Goal: Information Seeking & Learning: Find specific fact

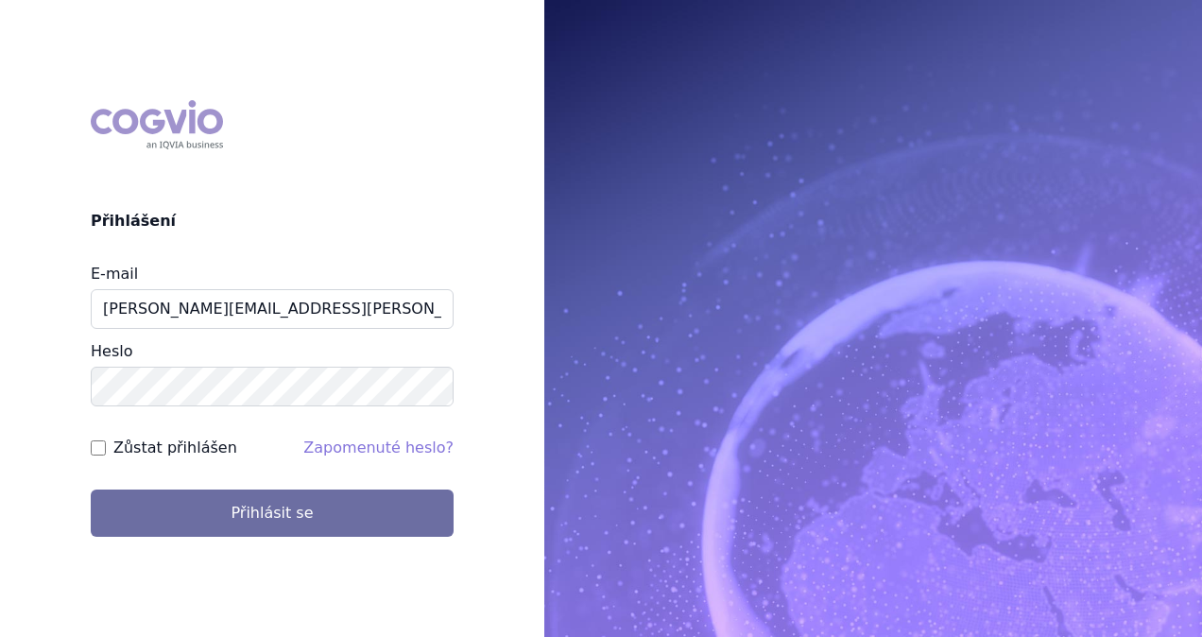
type input "michaela.x.tauchmanova@gsk.com"
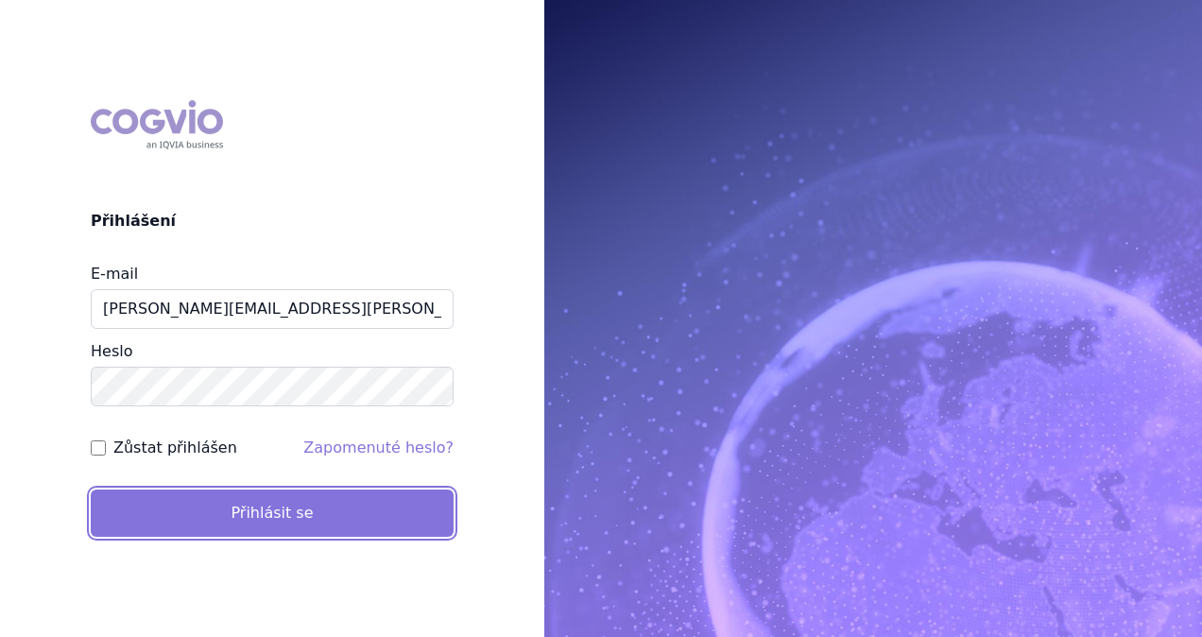
click at [264, 511] on button "Přihlásit se" at bounding box center [272, 512] width 363 height 47
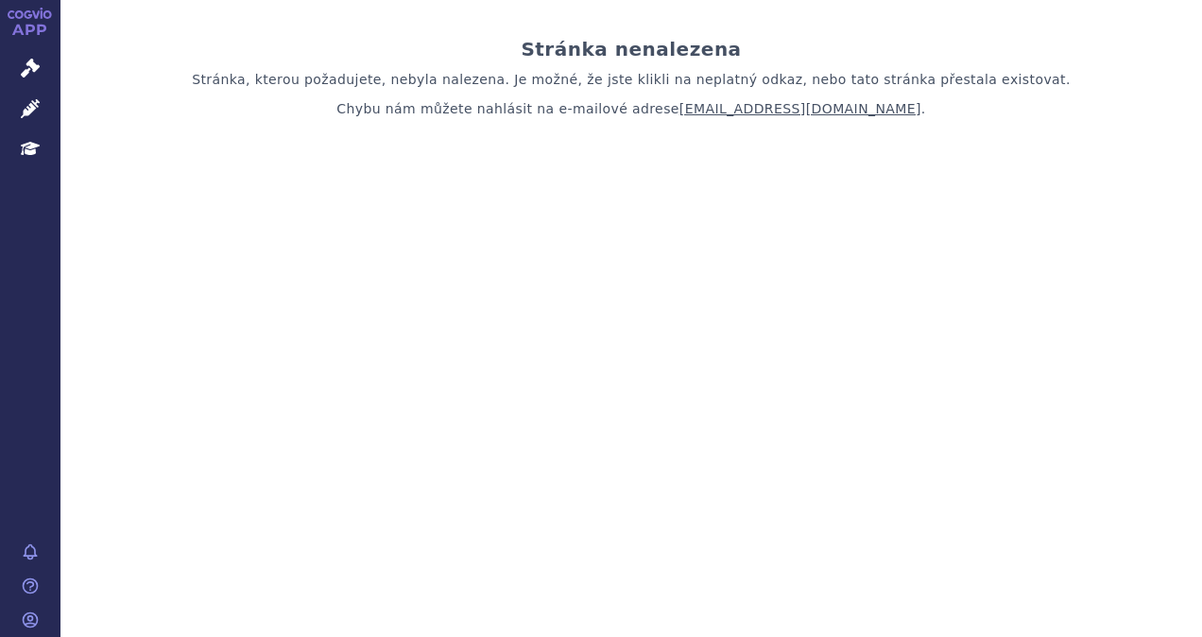
click at [46, 23] on link "APP" at bounding box center [30, 24] width 60 height 49
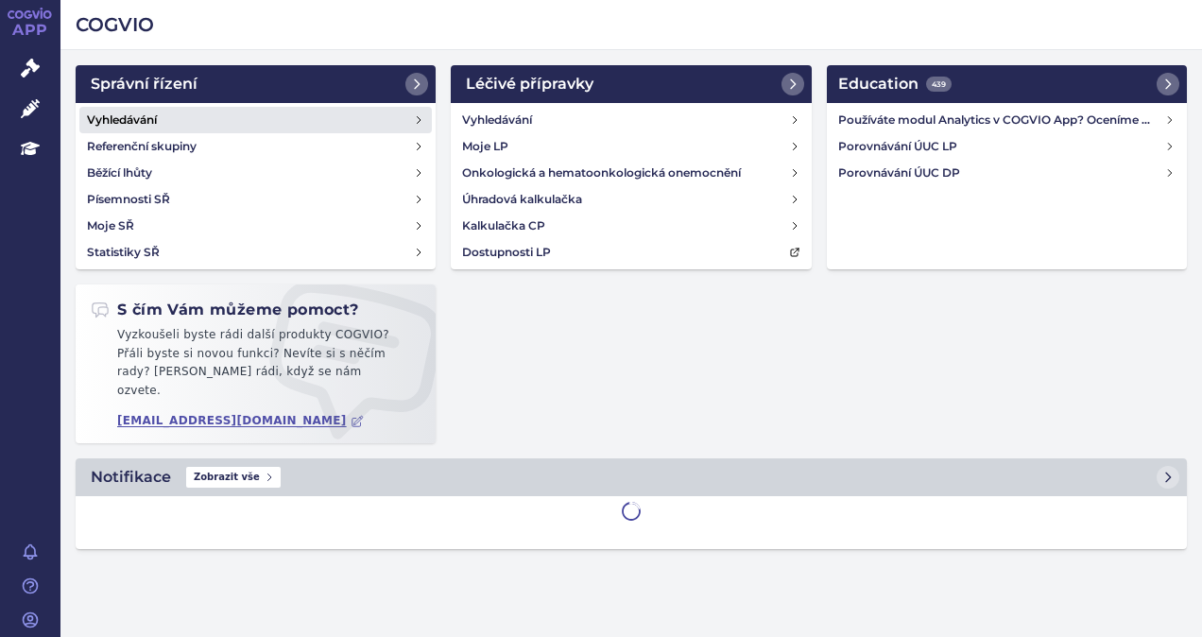
click at [134, 108] on link "Vyhledávání" at bounding box center [255, 120] width 352 height 26
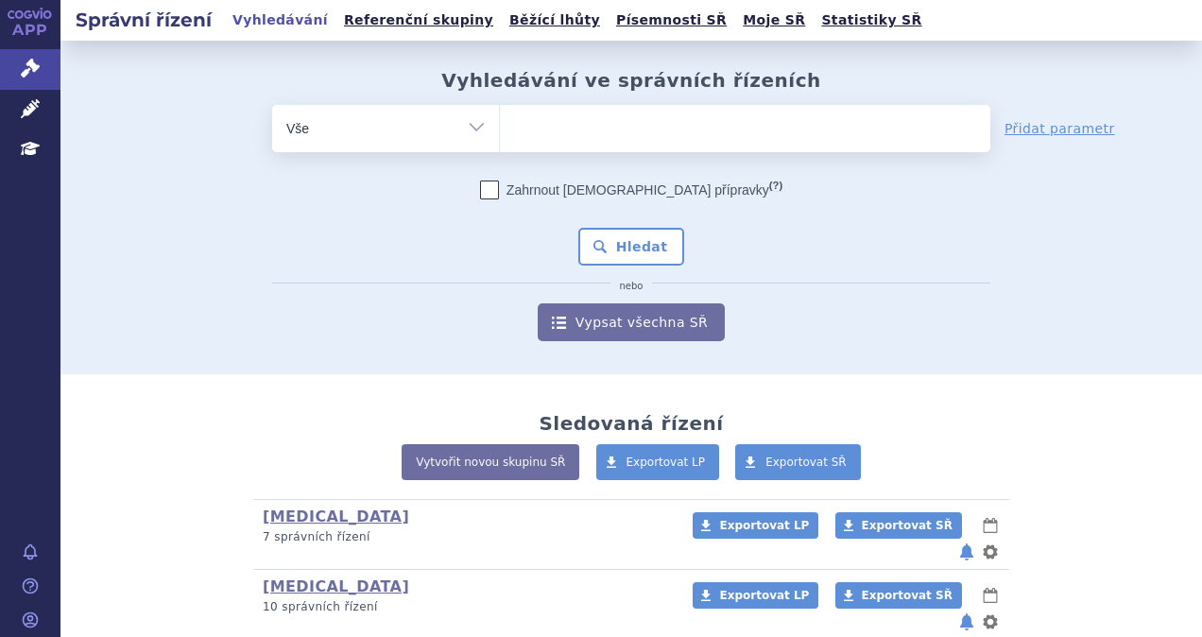
click at [569, 134] on ul at bounding box center [745, 125] width 490 height 40
click at [500, 134] on select at bounding box center [499, 127] width 1 height 47
type input "ke"
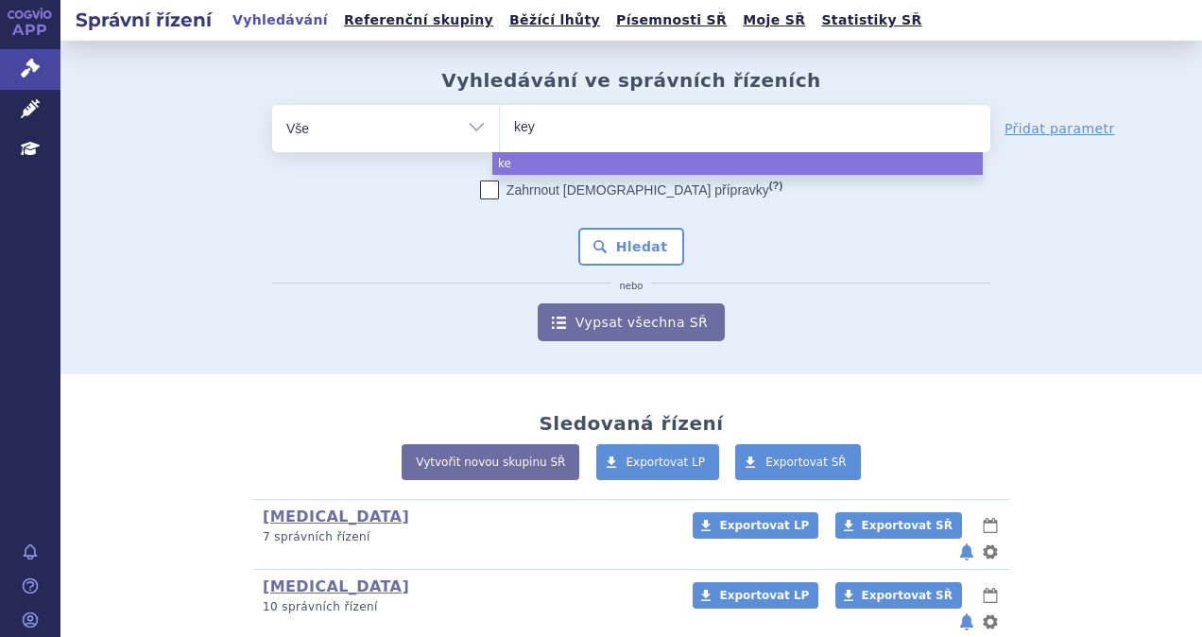
type input "keyt"
type input "keytr"
type input "keytruda"
select select "[MEDICAL_DATA]"
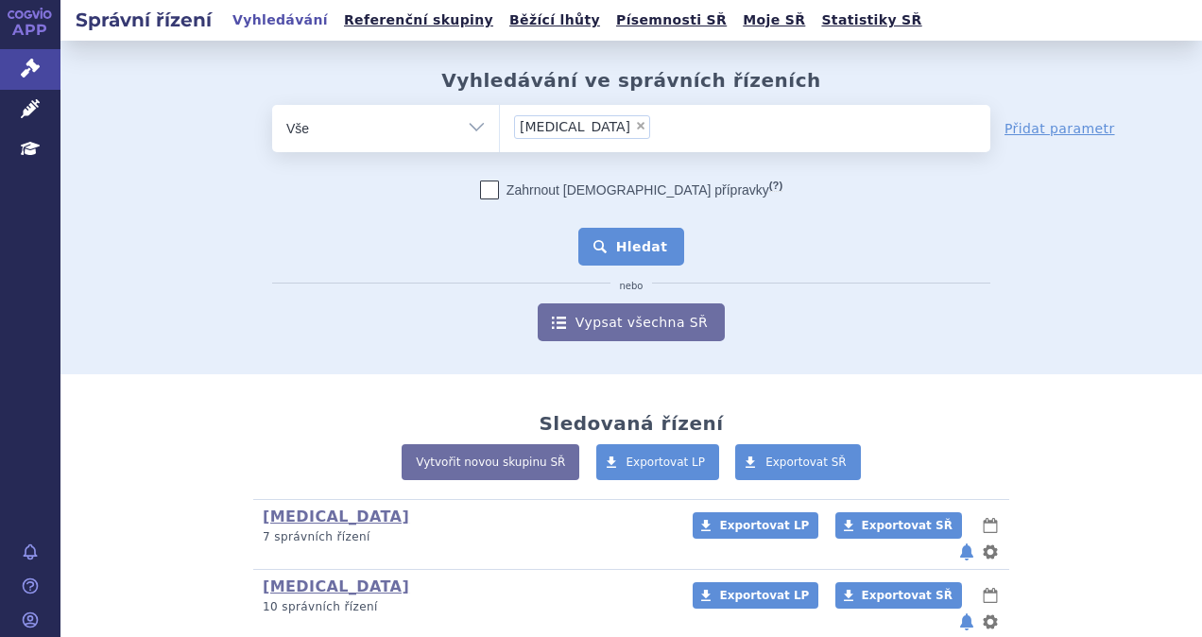
click at [612, 248] on button "Hledat" at bounding box center [631, 247] width 107 height 38
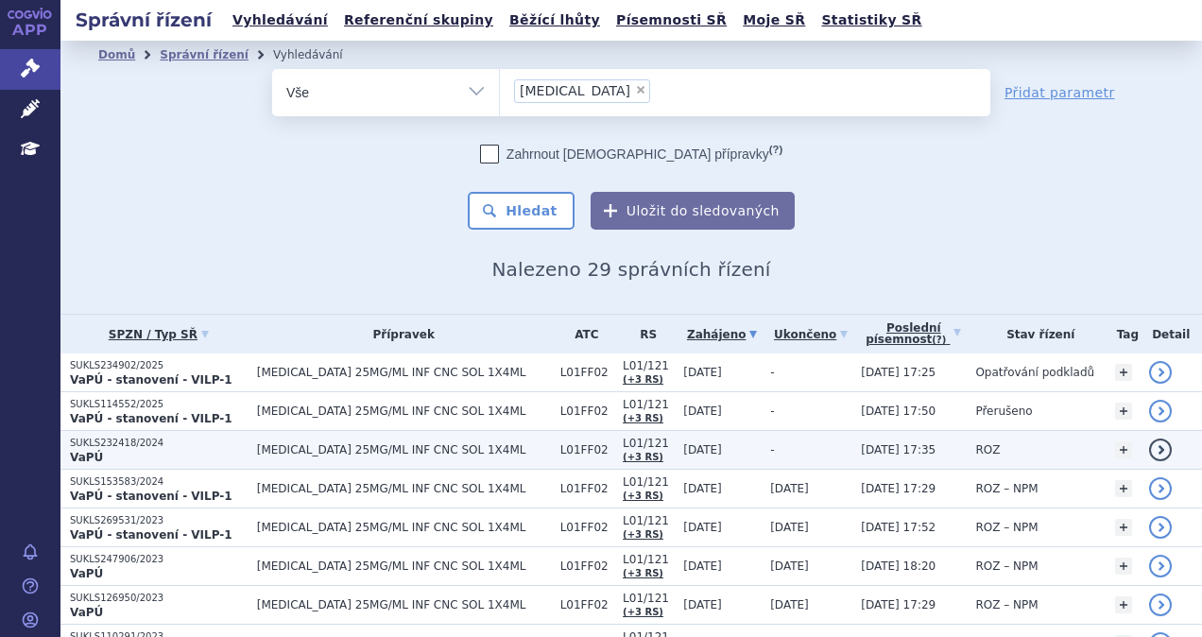
click at [190, 450] on p "VaPÚ" at bounding box center [159, 457] width 178 height 15
click at [134, 446] on p "SUKLS232418/2024" at bounding box center [159, 443] width 178 height 13
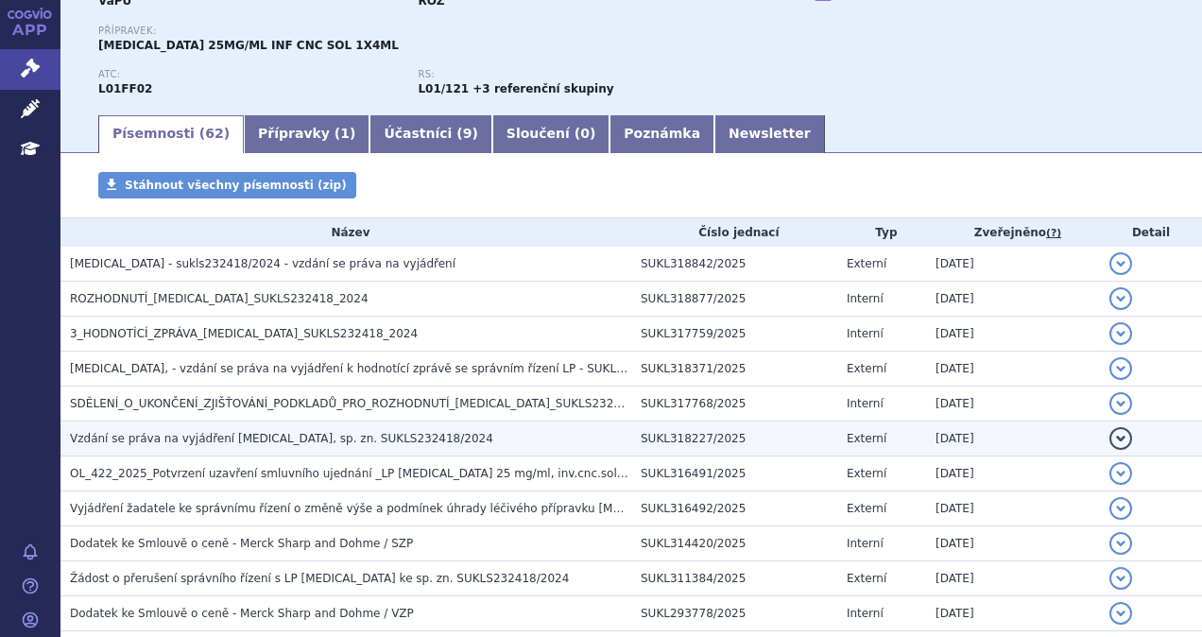
scroll to position [94, 0]
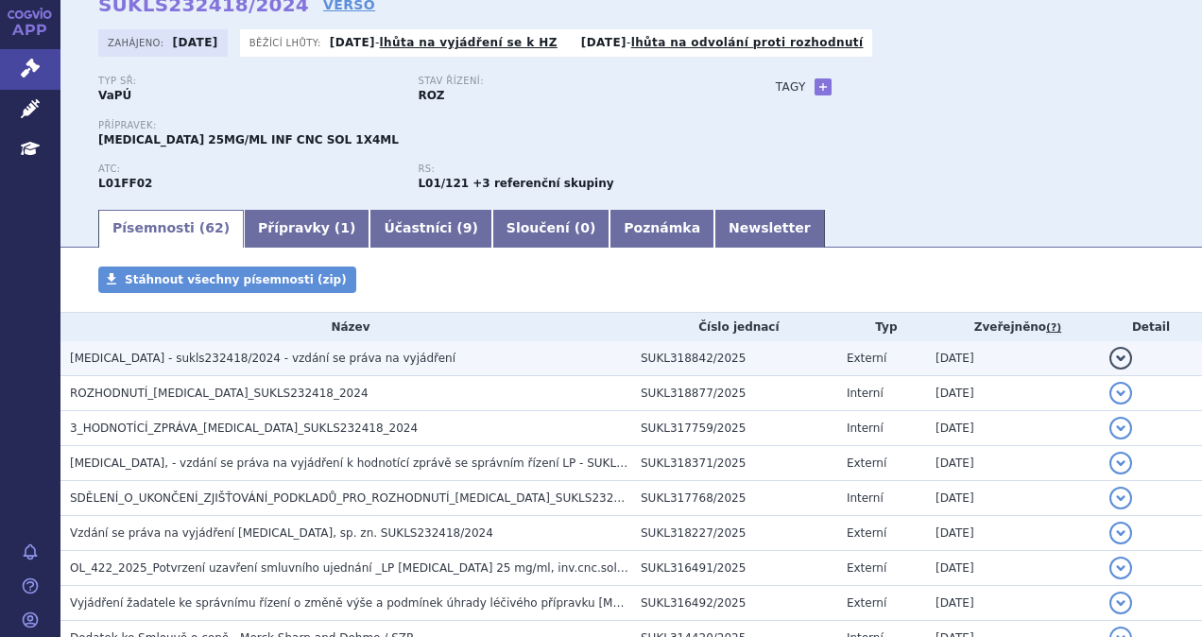
click at [266, 364] on span "KEYTRUDA - sukls232418/2024 - vzdání se práva na vyjádření" at bounding box center [263, 358] width 386 height 13
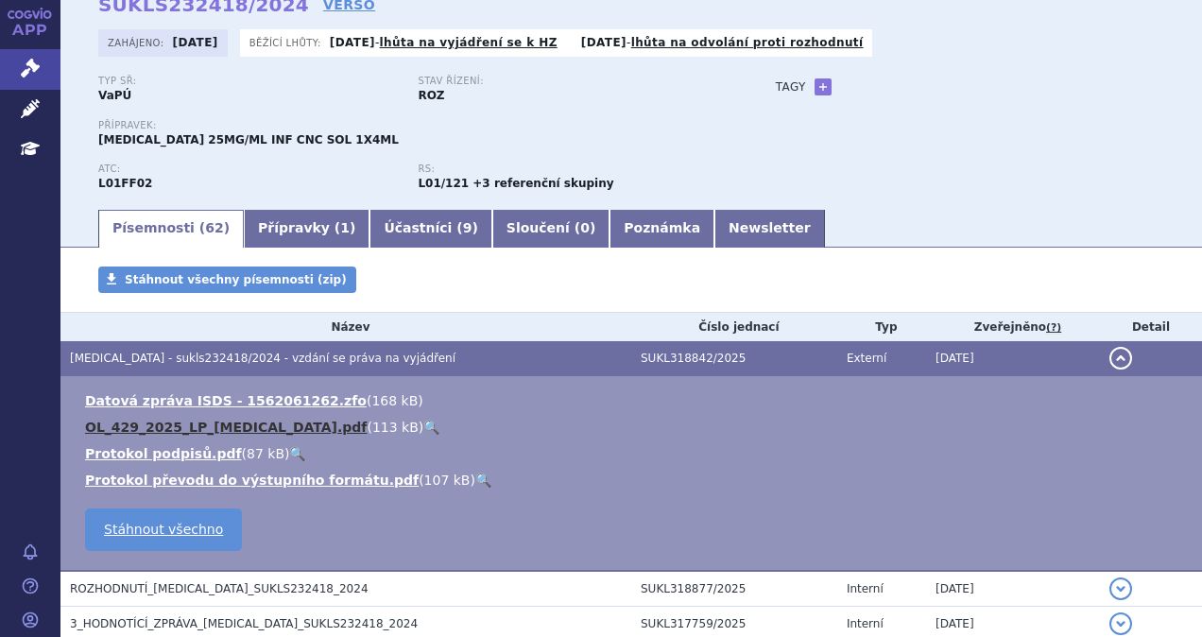
click at [233, 422] on link "OL_429_2025_LP_KEYTRUDA.pdf" at bounding box center [226, 427] width 282 height 15
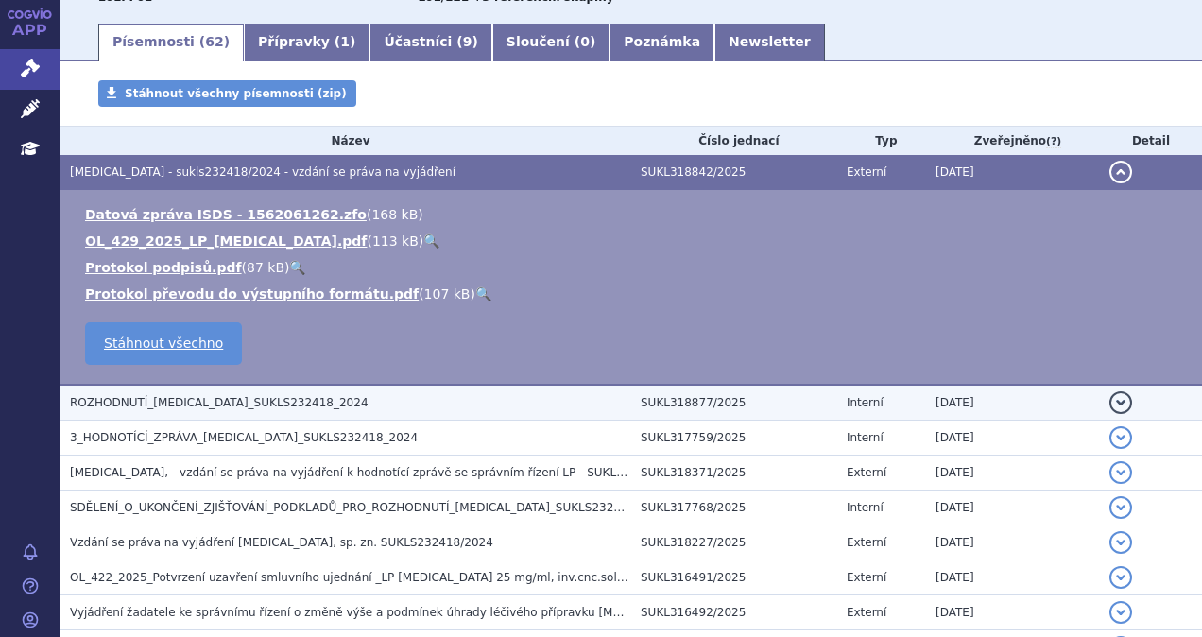
scroll to position [283, 0]
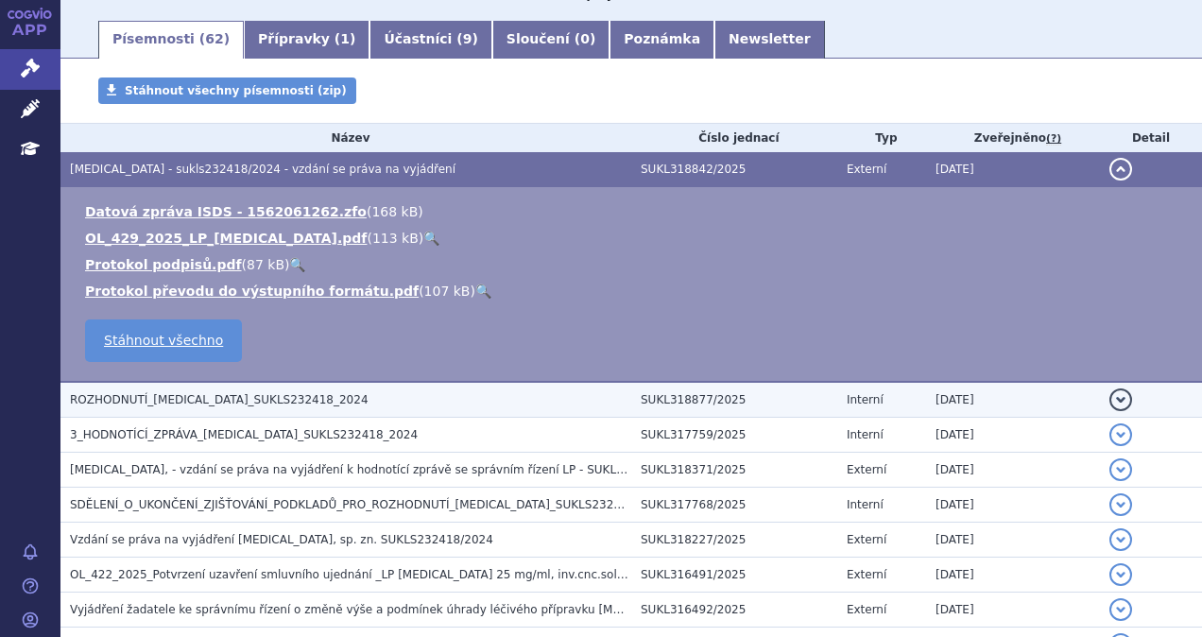
click at [278, 393] on span "ROZHODNUTÍ_KEYTRUDA_SUKLS232418_2024" at bounding box center [219, 399] width 299 height 13
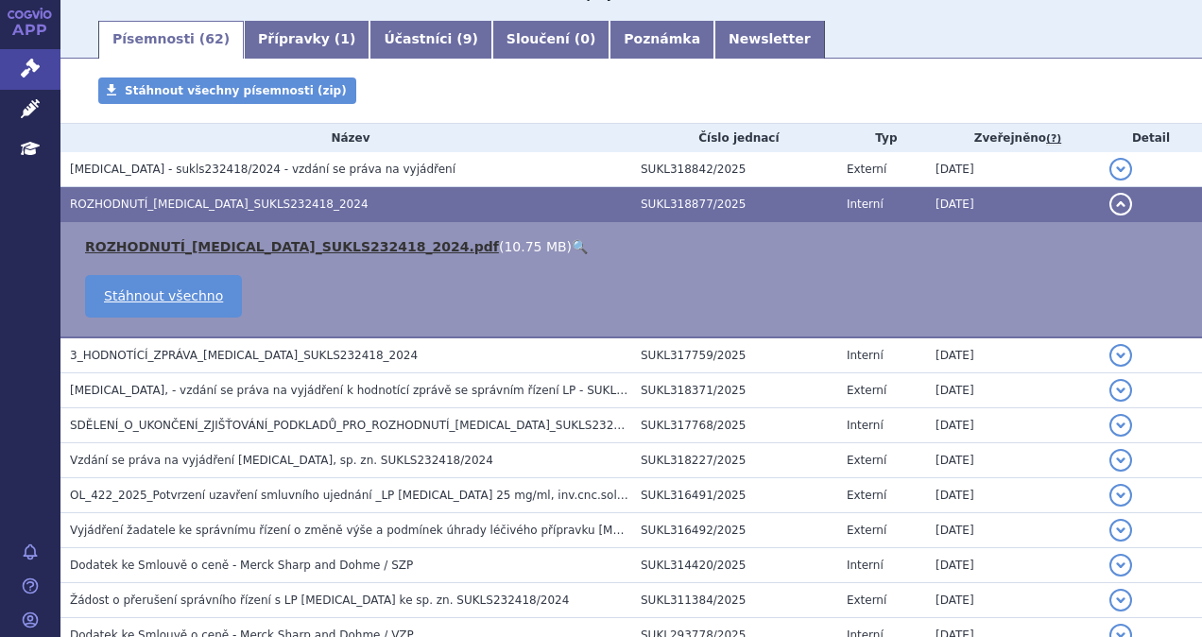
click at [318, 249] on link "ROZHODNUTÍ_KEYTRUDA_SUKLS232418_2024.pdf" at bounding box center [292, 246] width 414 height 15
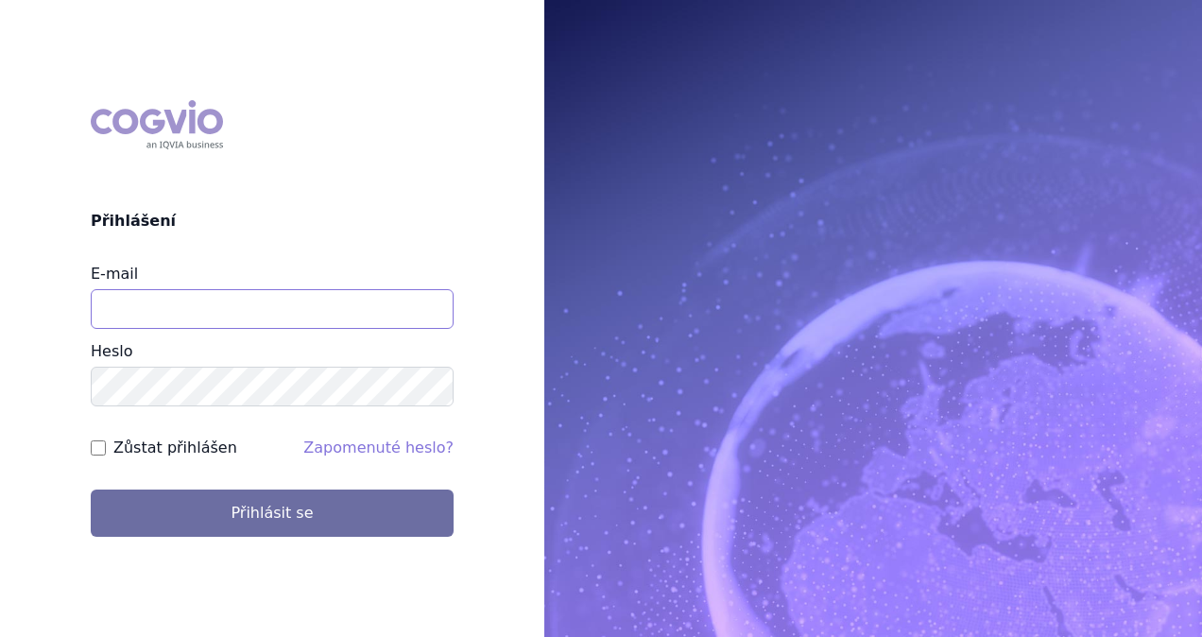
click at [147, 310] on input "E-mail" at bounding box center [272, 309] width 363 height 40
type input "[PERSON_NAME][EMAIL_ADDRESS][DOMAIN_NAME]"
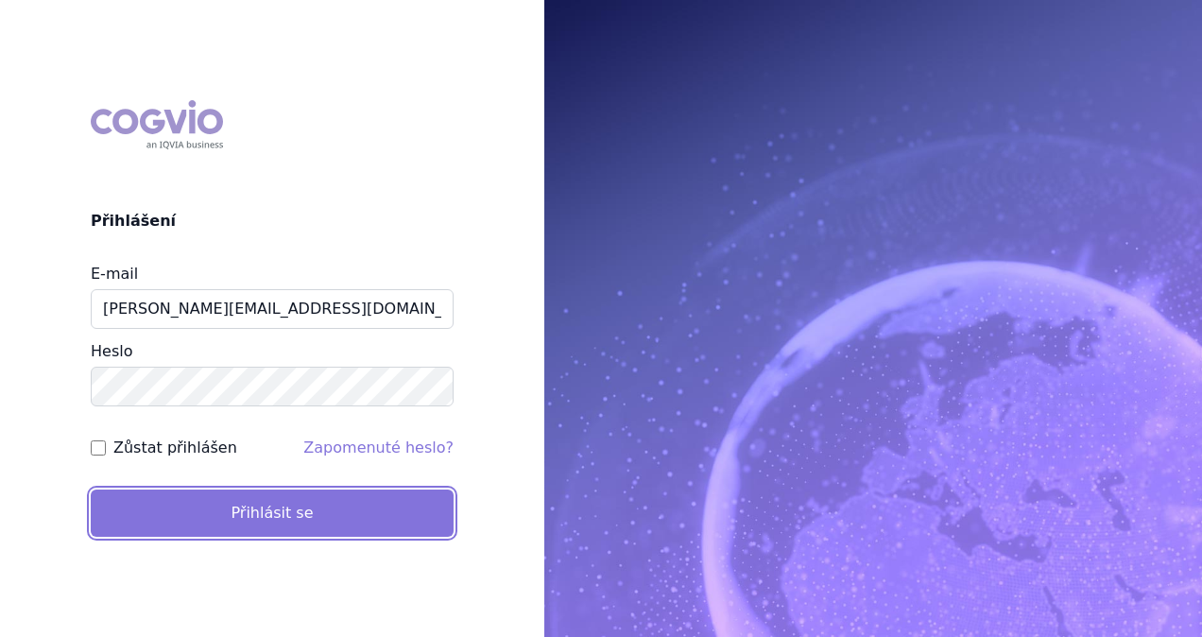
click at [200, 494] on button "Přihlásit se" at bounding box center [272, 512] width 363 height 47
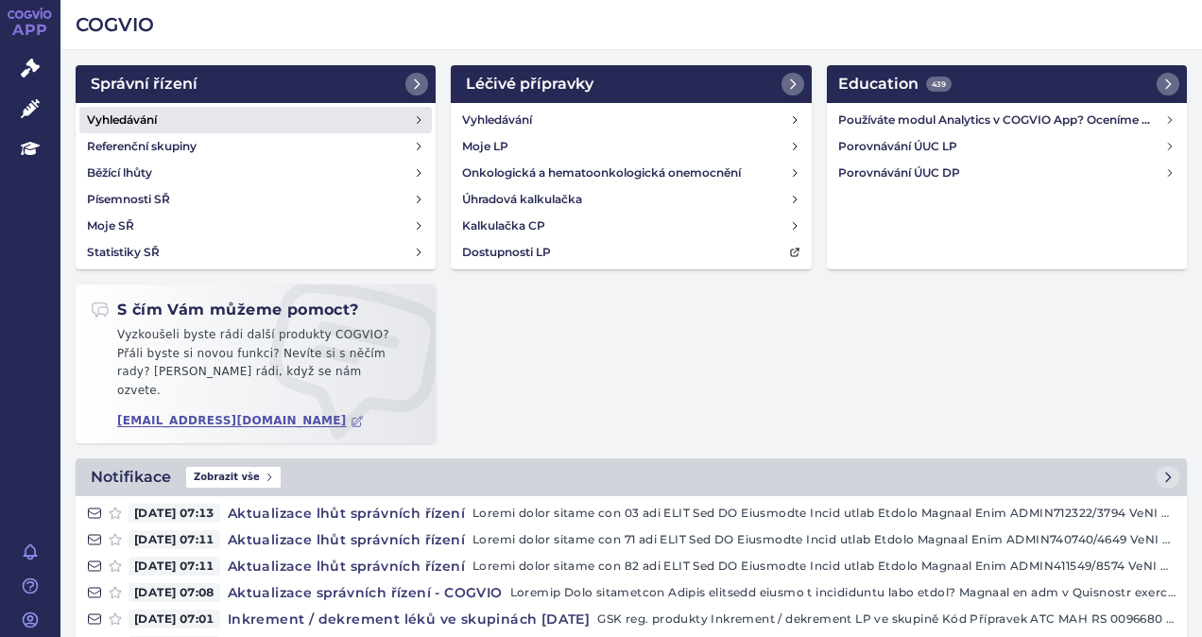
click at [125, 121] on h4 "Vyhledávání" at bounding box center [122, 120] width 70 height 19
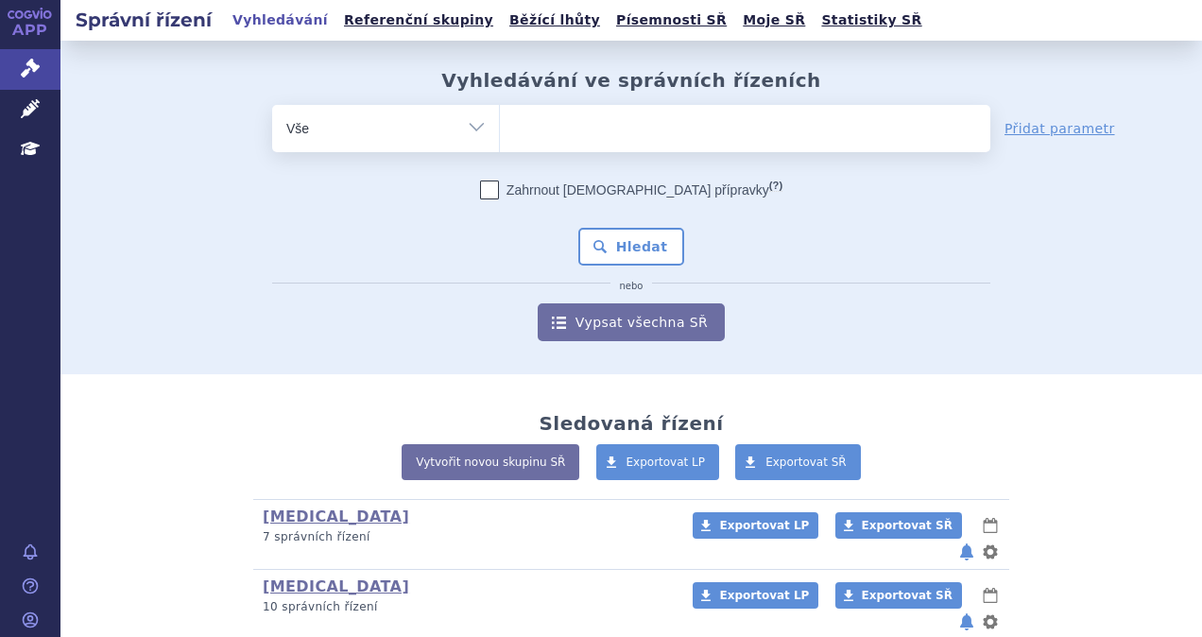
click at [575, 134] on ul at bounding box center [745, 125] width 490 height 40
click at [500, 134] on select at bounding box center [499, 127] width 1 height 47
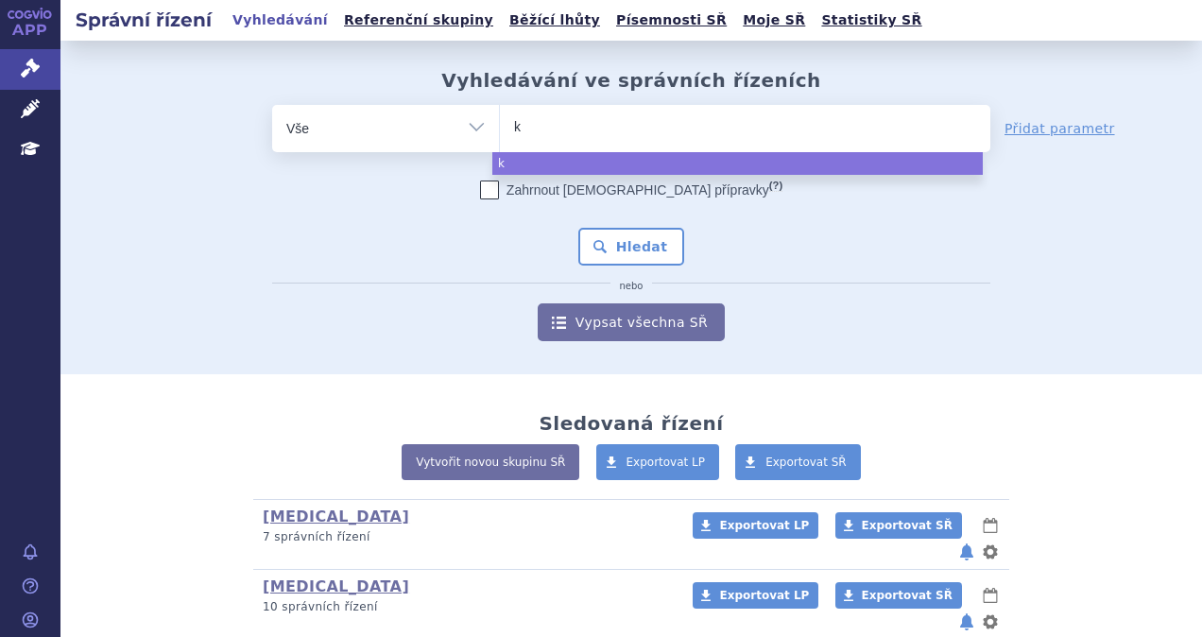
type input "ke"
type input "key"
type input "keyt"
type input "keytr"
type input "keytru"
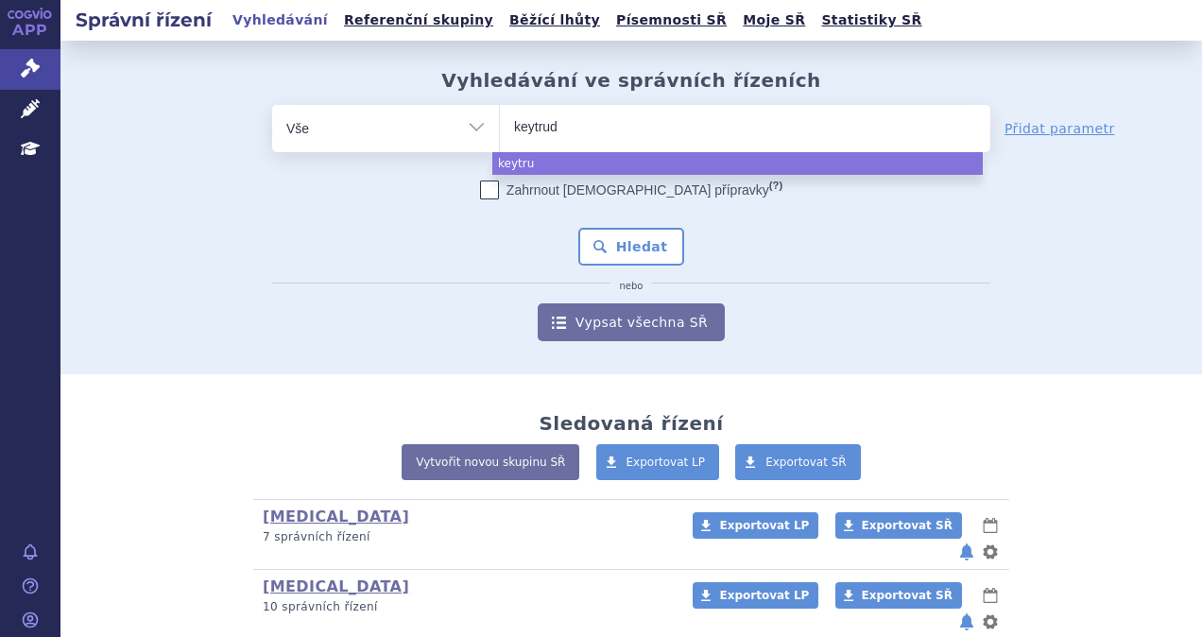
type input "[MEDICAL_DATA]"
select select "keytruda"
click at [592, 240] on button "Hledat" at bounding box center [631, 247] width 107 height 38
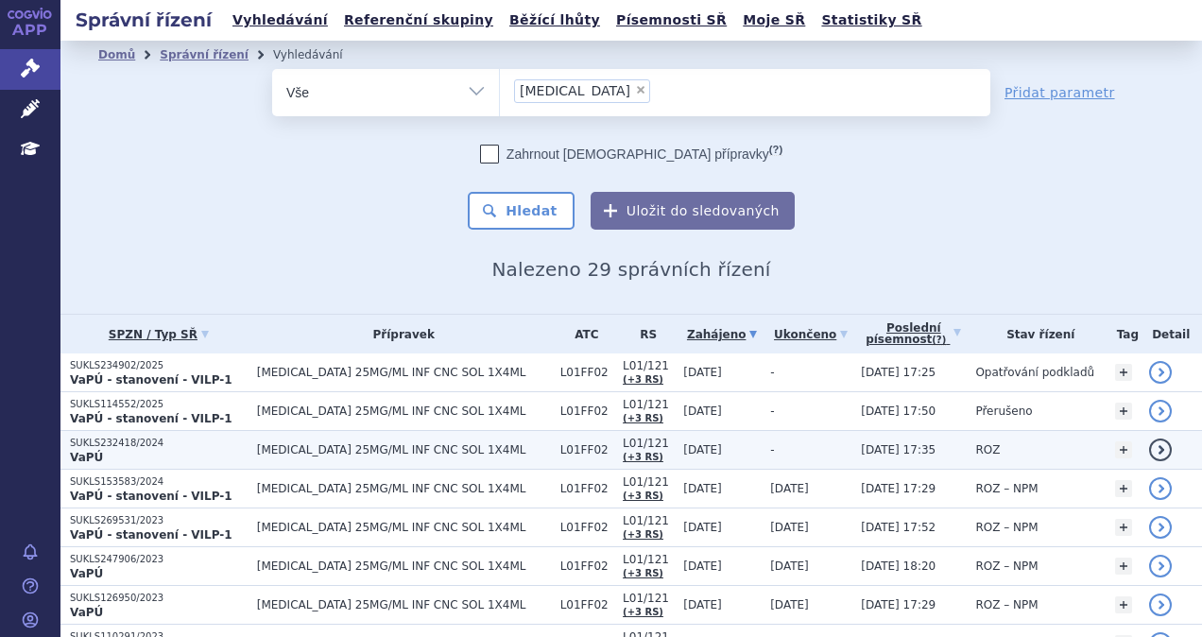
click at [195, 454] on p "VaPÚ" at bounding box center [159, 457] width 178 height 15
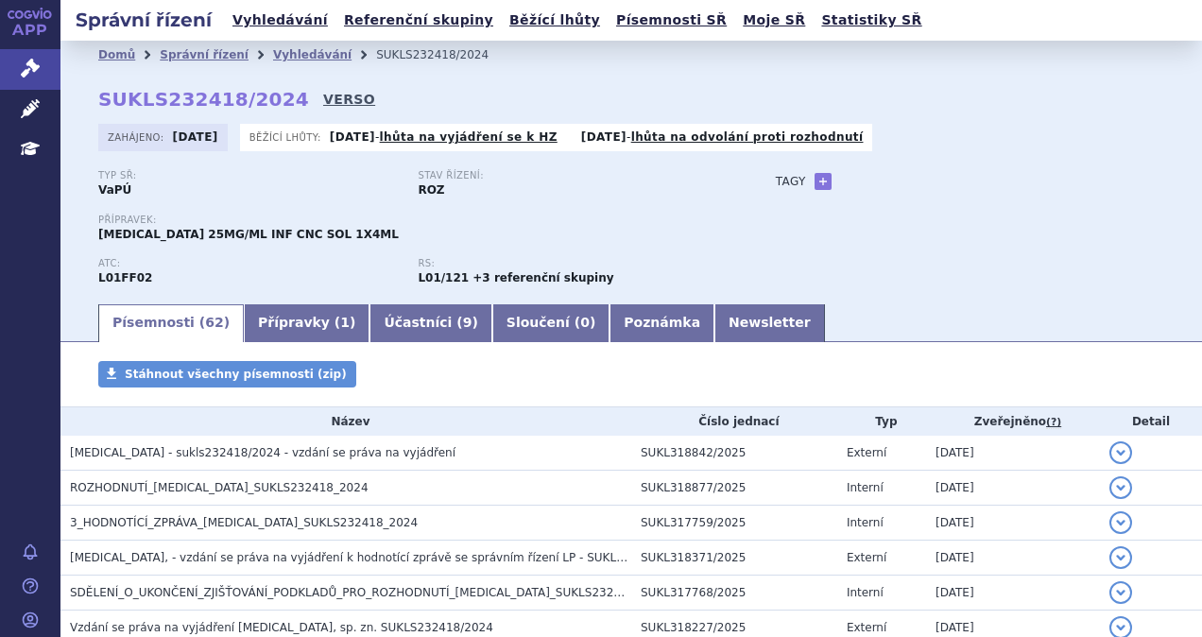
click at [323, 94] on link "VERSO" at bounding box center [349, 99] width 52 height 19
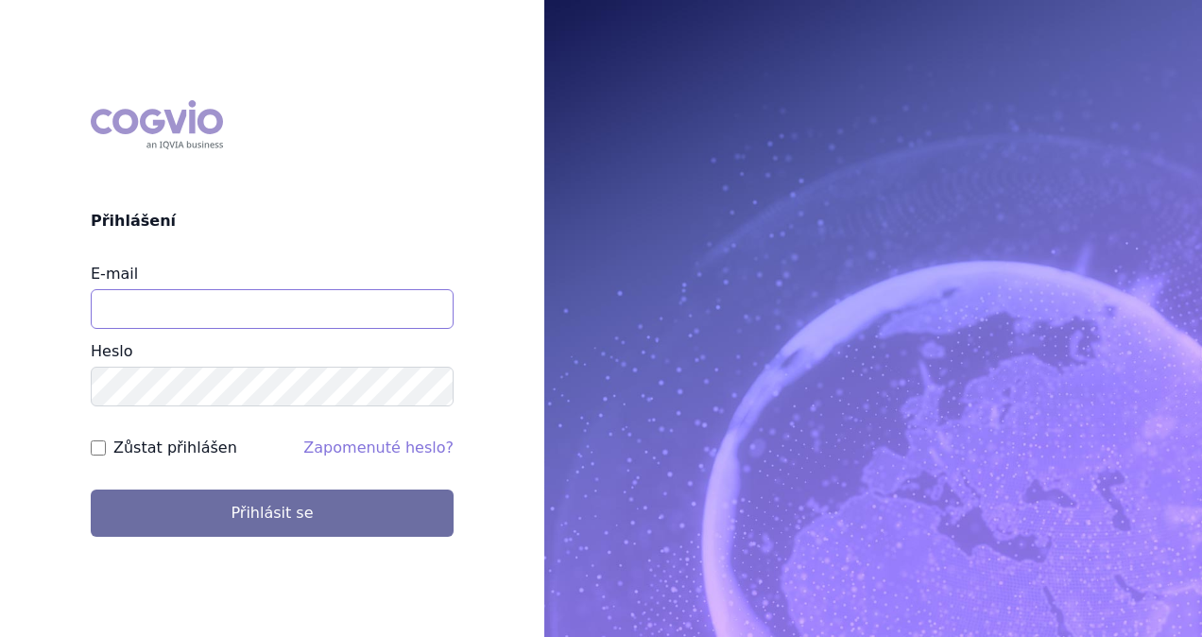
click at [232, 308] on input "E-mail" at bounding box center [272, 309] width 363 height 40
type input "[PERSON_NAME][EMAIL_ADDRESS][DOMAIN_NAME]"
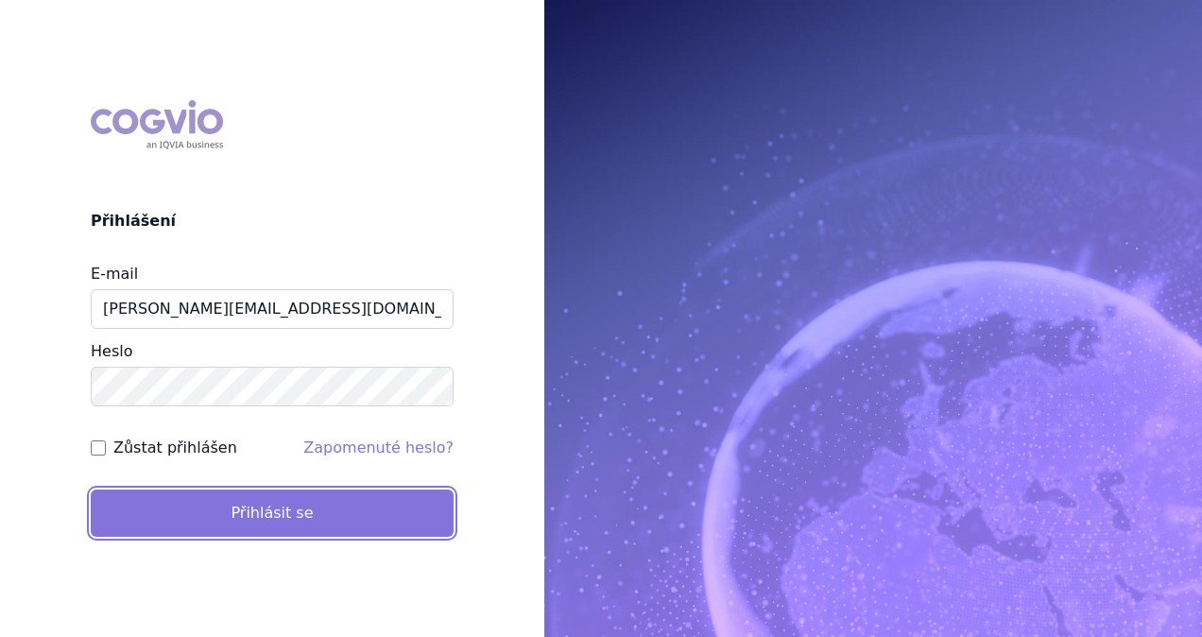
click at [263, 516] on button "Přihlásit se" at bounding box center [272, 512] width 363 height 47
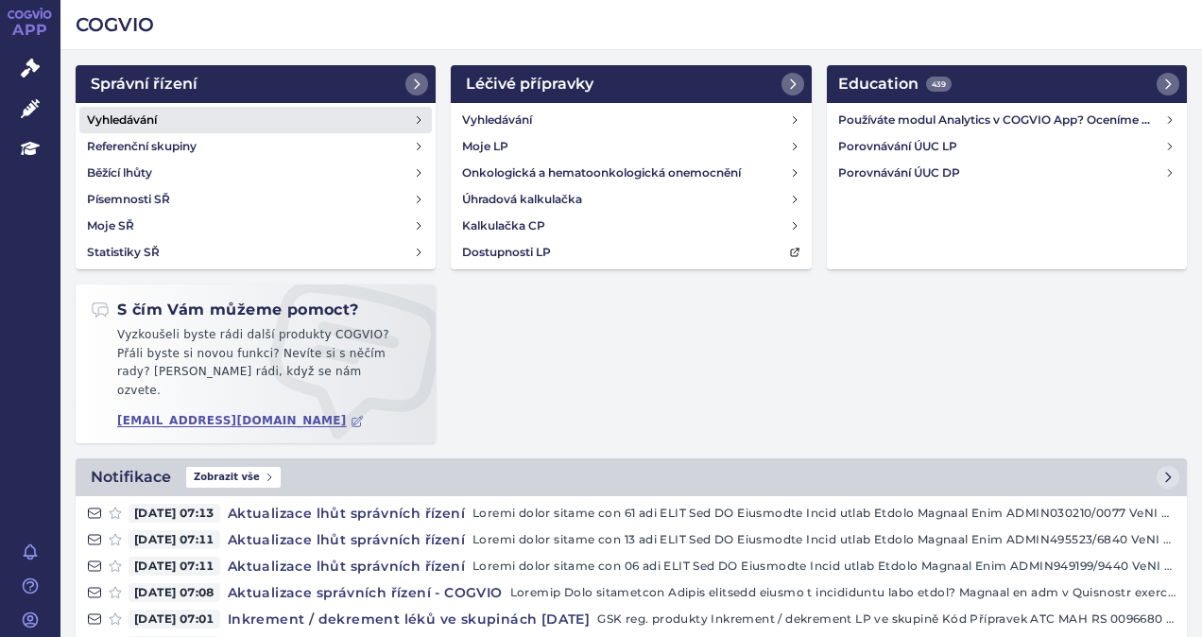
click at [125, 126] on h4 "Vyhledávání" at bounding box center [122, 120] width 70 height 19
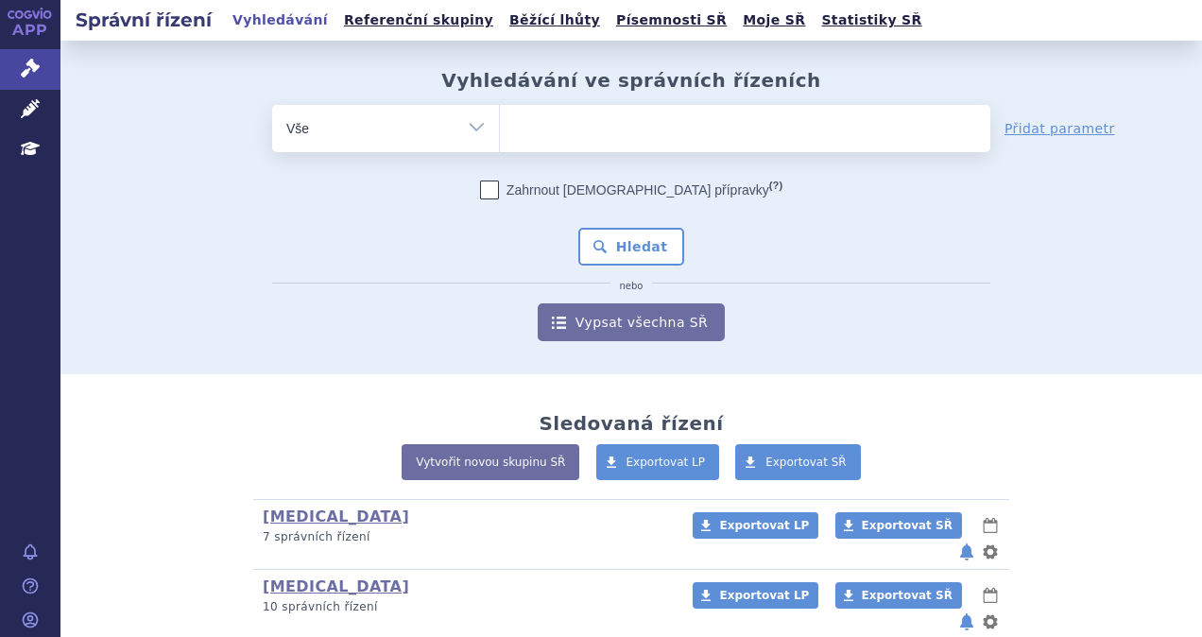
click at [558, 121] on ul at bounding box center [745, 125] width 490 height 40
click at [500, 121] on select at bounding box center [499, 127] width 1 height 47
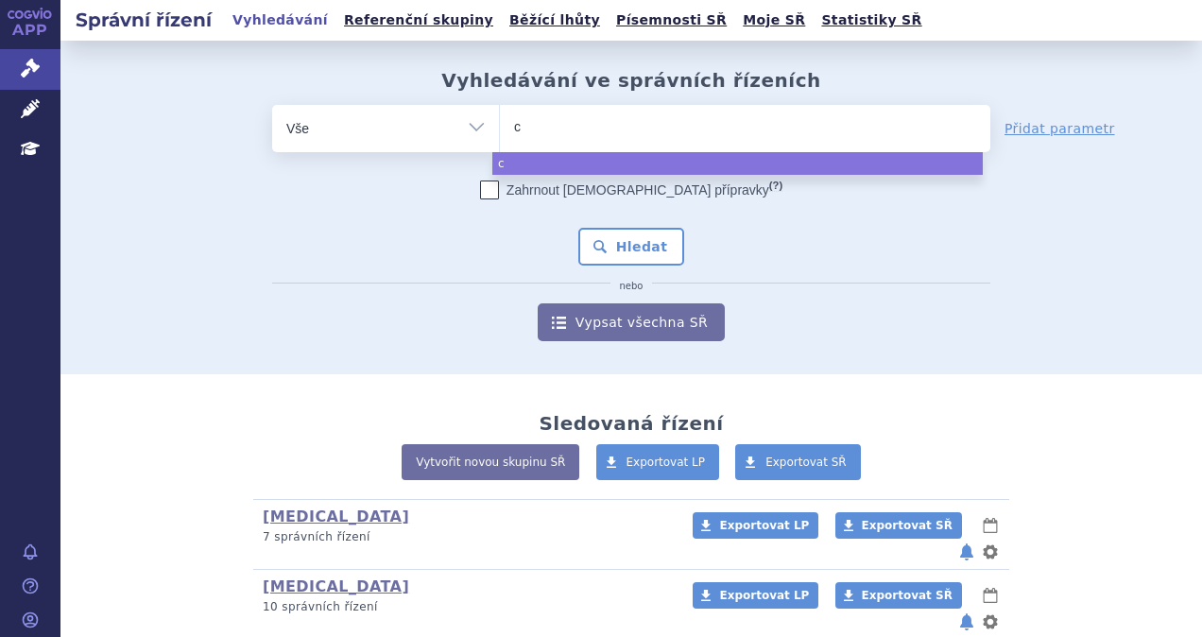
type input "ca"
type input "car"
type input "carv"
type input "carvy"
type input "carvyk"
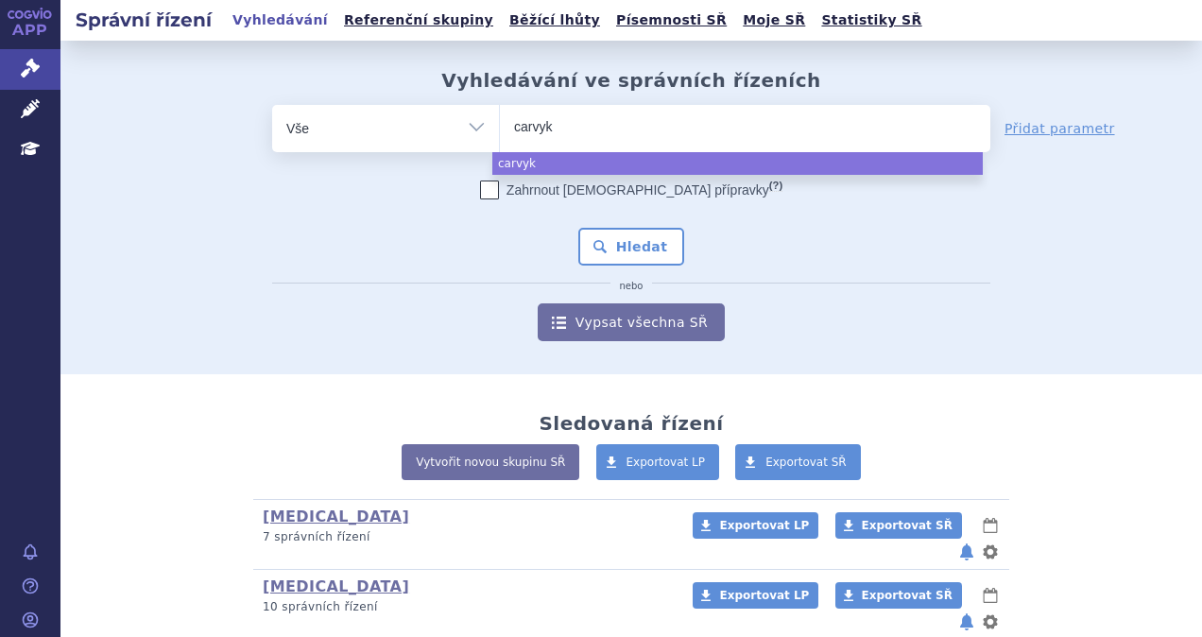
type input "carvykt"
type input "carvyktu"
type input "carvykt"
select select "carvykt"
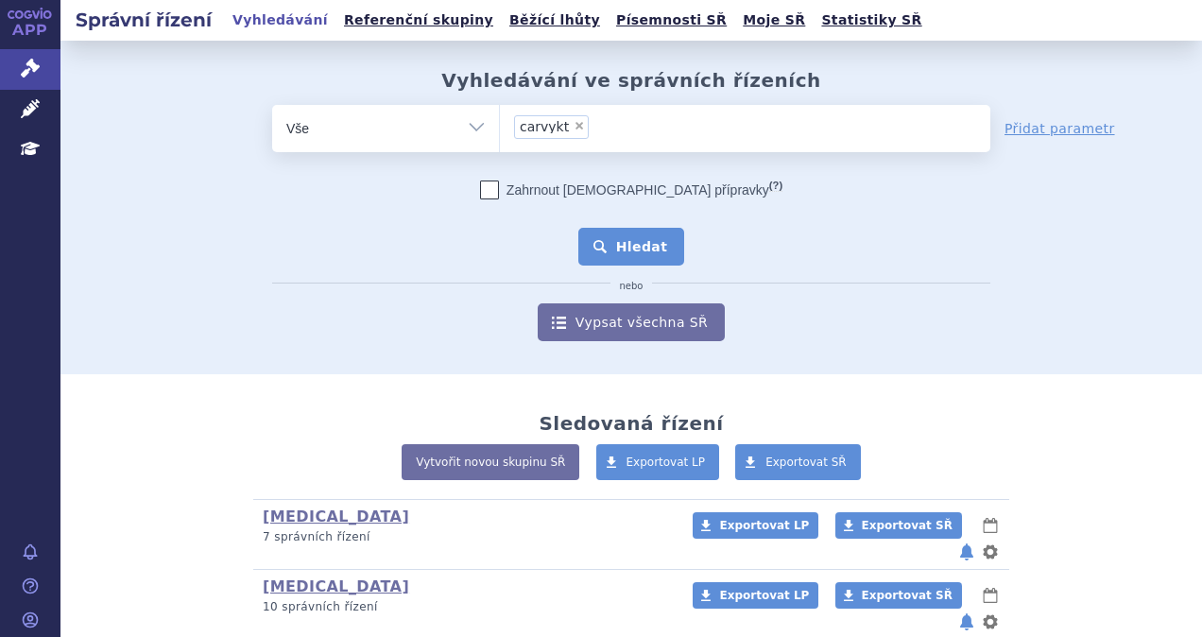
click at [597, 259] on button "Hledat" at bounding box center [631, 247] width 107 height 38
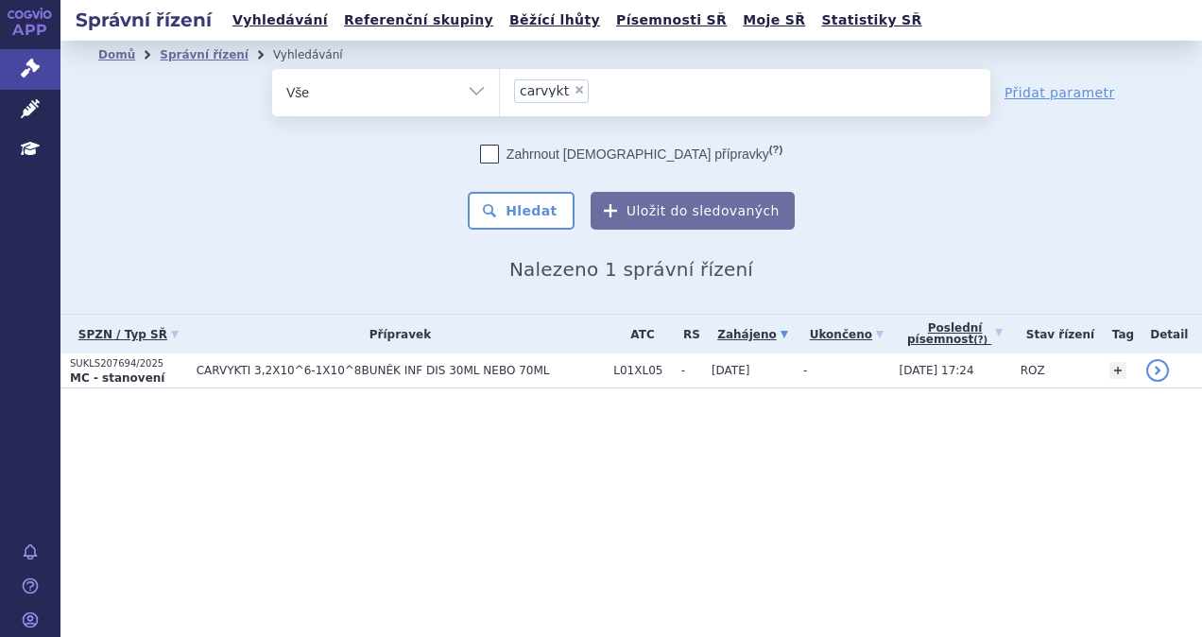
click at [574, 90] on span "×" at bounding box center [579, 89] width 11 height 11
click at [500, 90] on select "carvykt" at bounding box center [499, 91] width 1 height 47
select select
click at [573, 90] on ul at bounding box center [745, 89] width 490 height 40
click at [500, 90] on select "carvykt" at bounding box center [499, 91] width 1 height 47
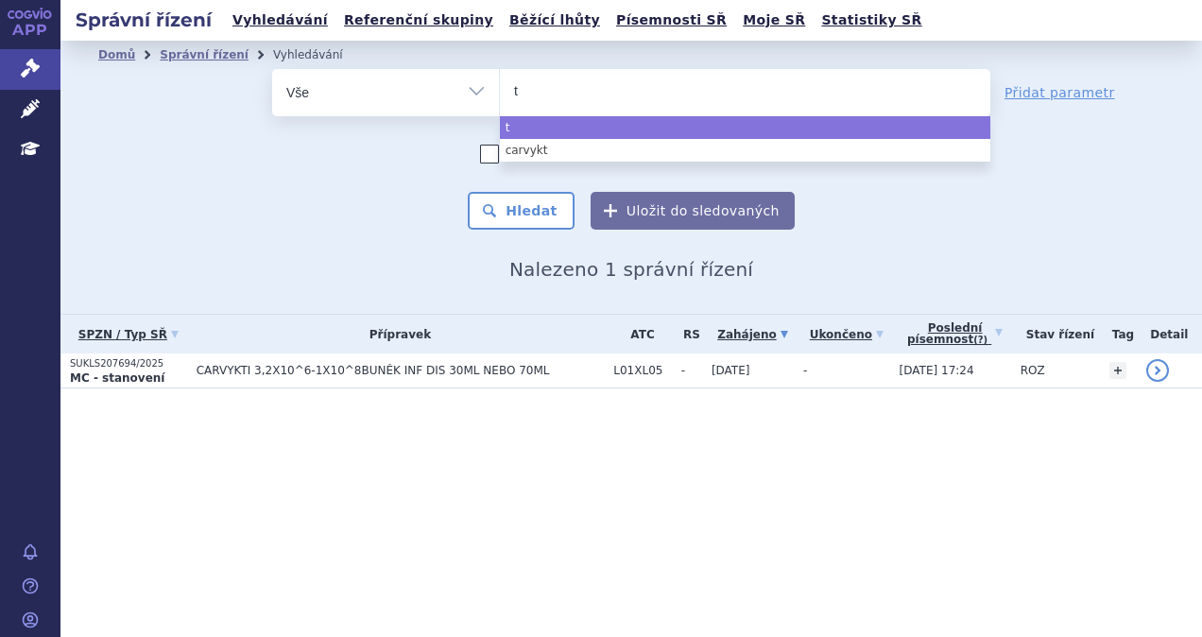
type input "ta"
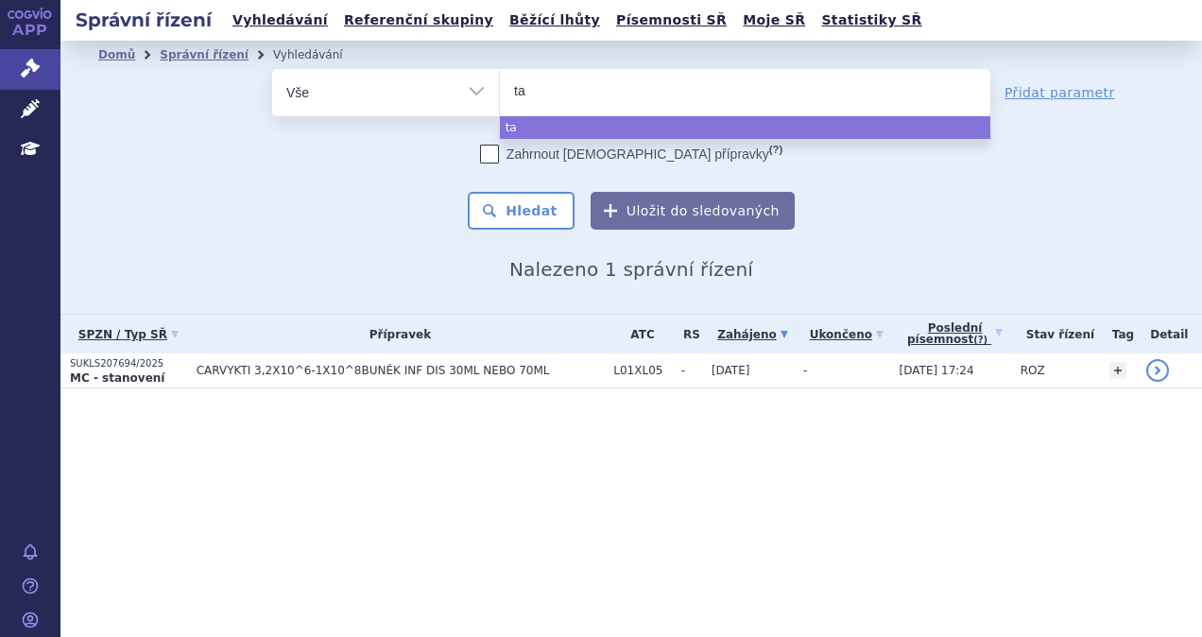
type input "tal"
type input "talv"
type input "talve"
type input "talvey"
select select "talvey"
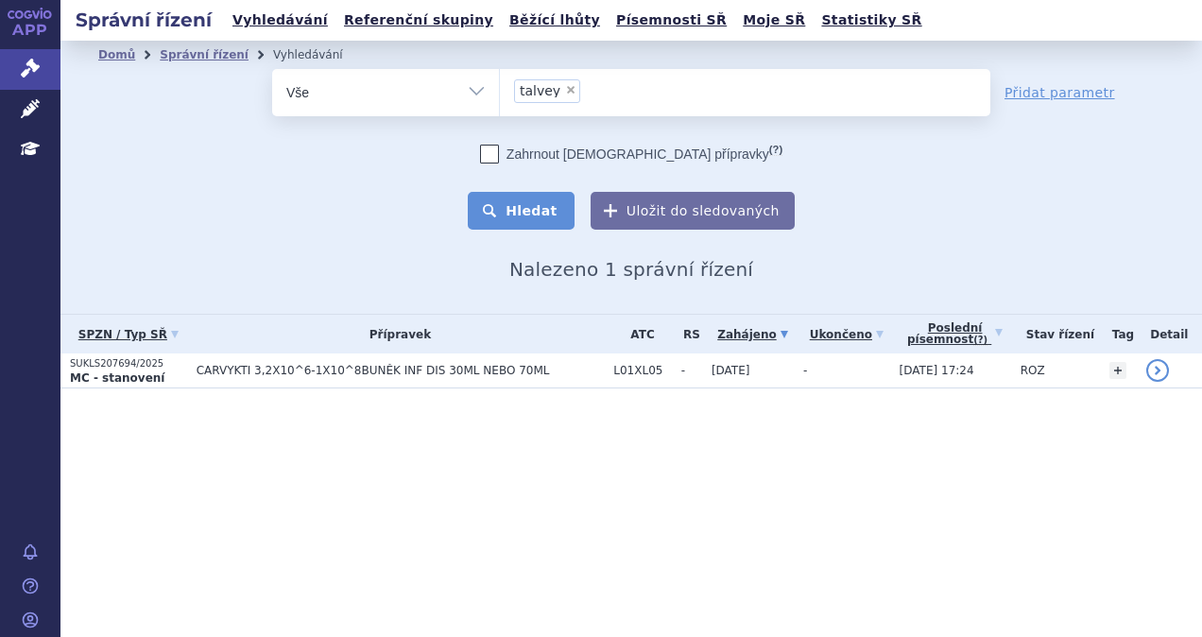
click at [540, 210] on button "Hledat" at bounding box center [521, 211] width 107 height 38
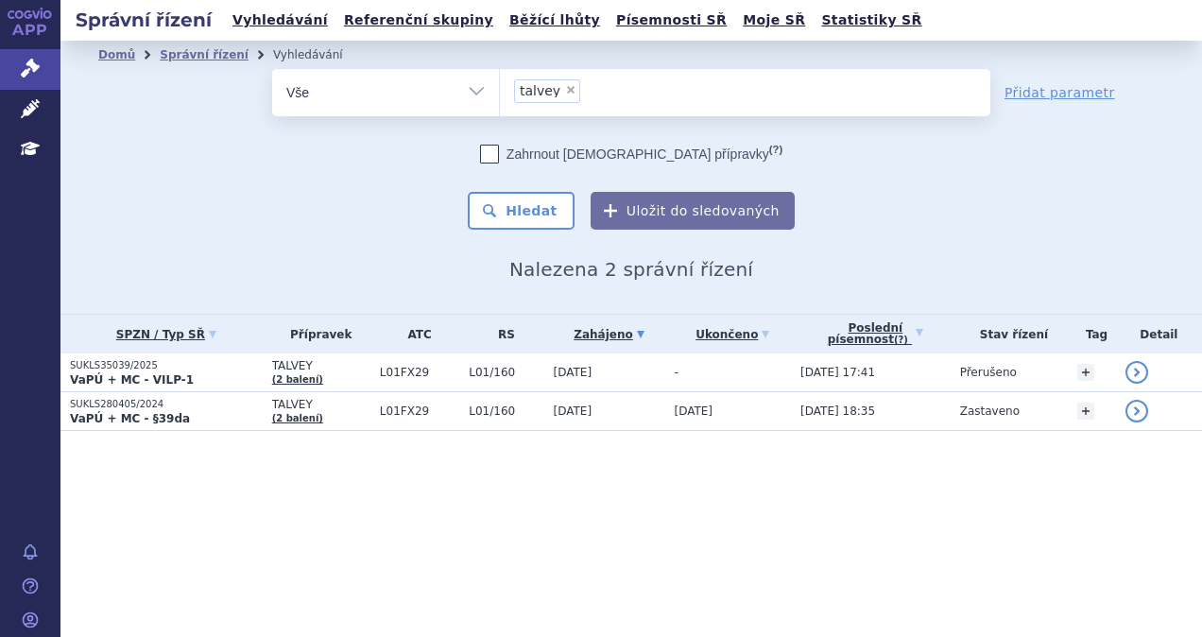
click at [566, 89] on span "×" at bounding box center [570, 89] width 11 height 11
click at [500, 89] on select "talvey" at bounding box center [499, 91] width 1 height 47
select select
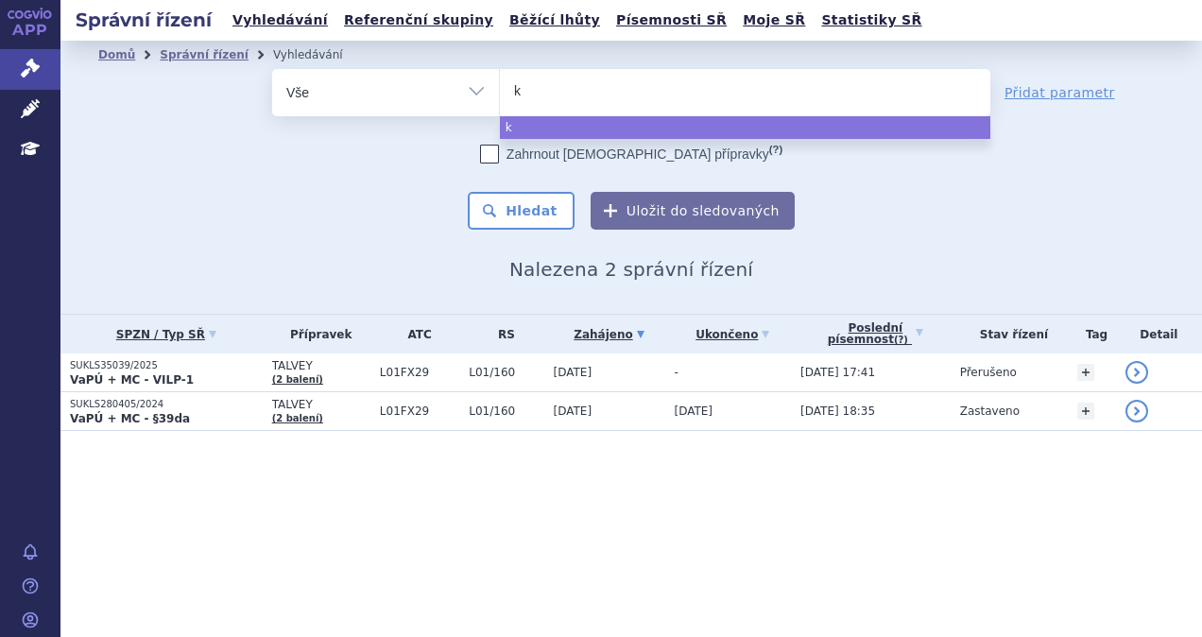
type input "ke"
type input "key"
type input "keytr"
type input "keytru"
type input "[MEDICAL_DATA]"
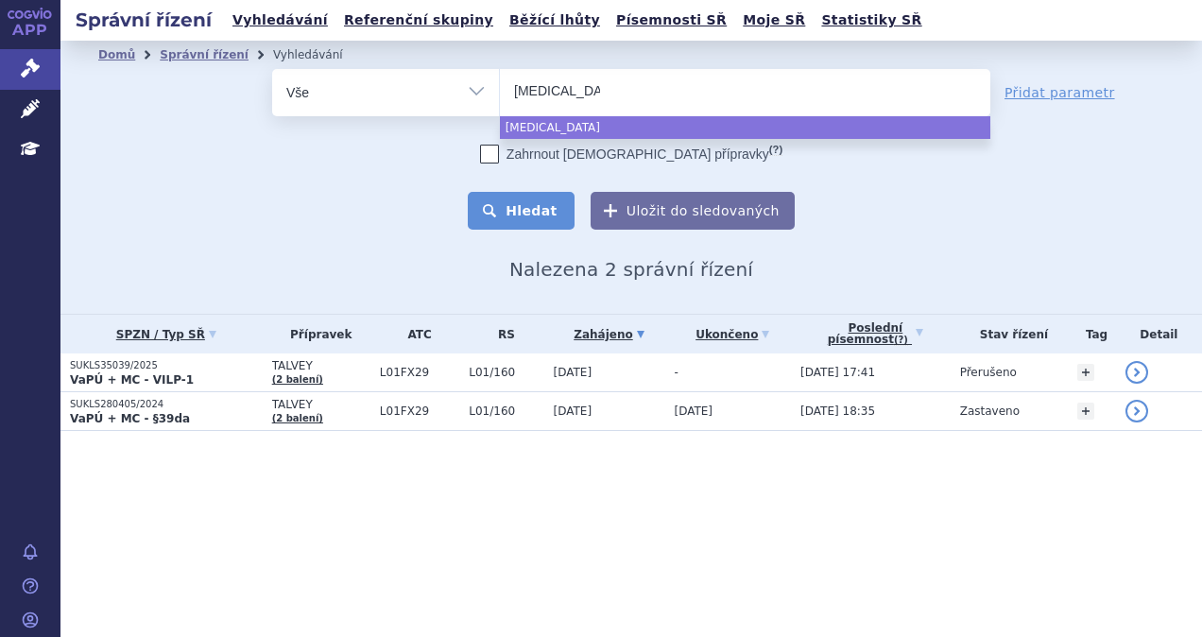
select select "[MEDICAL_DATA]"
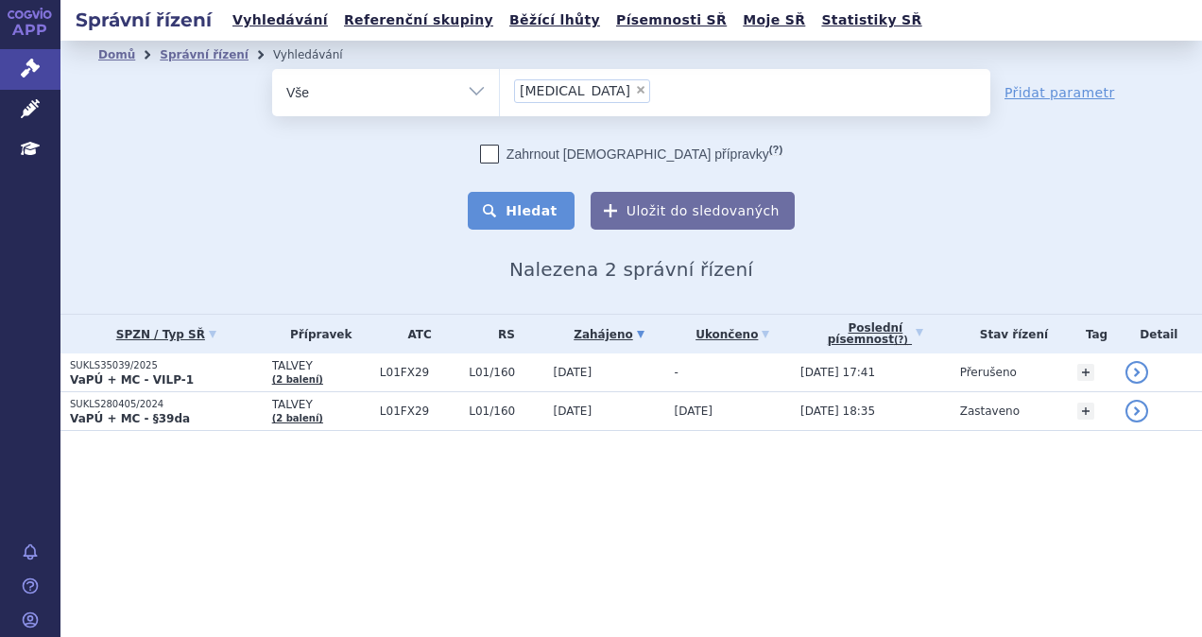
click at [539, 200] on button "Hledat" at bounding box center [521, 211] width 107 height 38
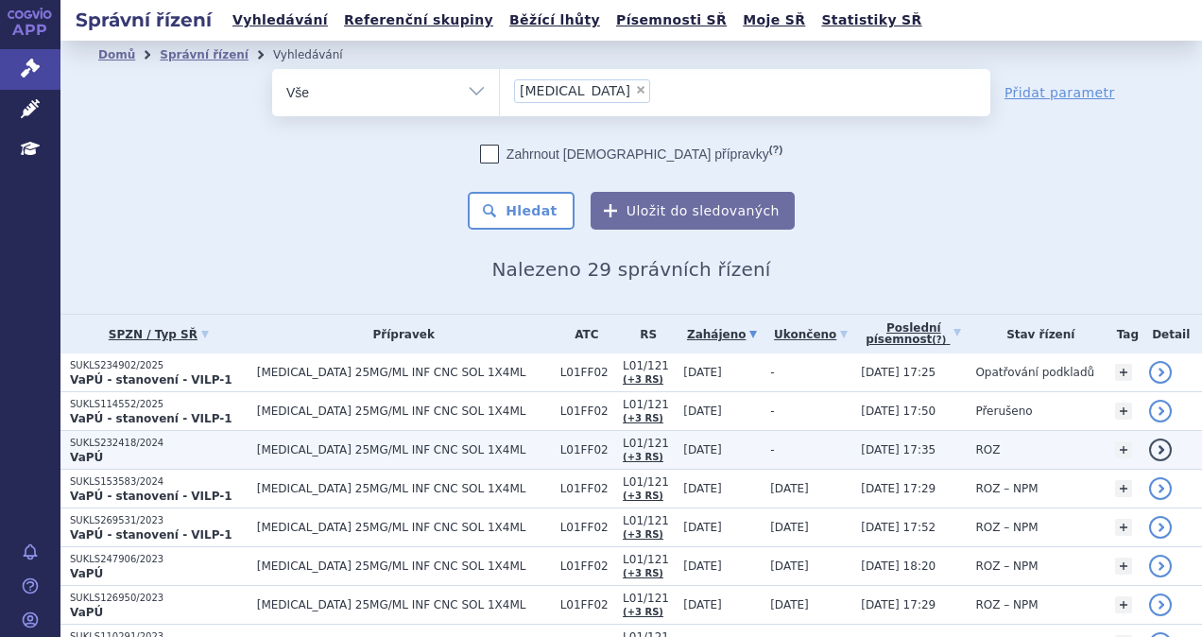
click at [163, 458] on p "VaPÚ" at bounding box center [159, 457] width 178 height 15
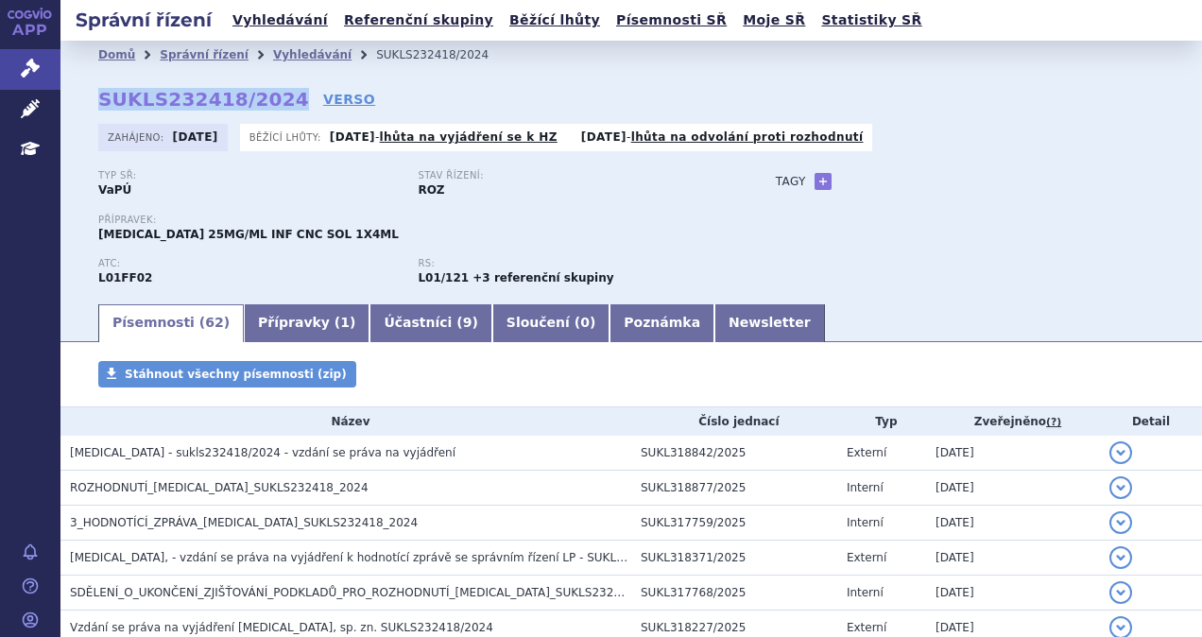
drag, startPoint x: 274, startPoint y: 102, endPoint x: 79, endPoint y: 96, distance: 194.7
click at [79, 96] on div "Domů Správní řízení Vyhledávání SUKLS232418/2024 SUKLS232418/2024 VERSO [GEOGRA…" at bounding box center [631, 185] width 1142 height 232
copy strong "SUKLS232418/2024"
